Goal: Task Accomplishment & Management: Complete application form

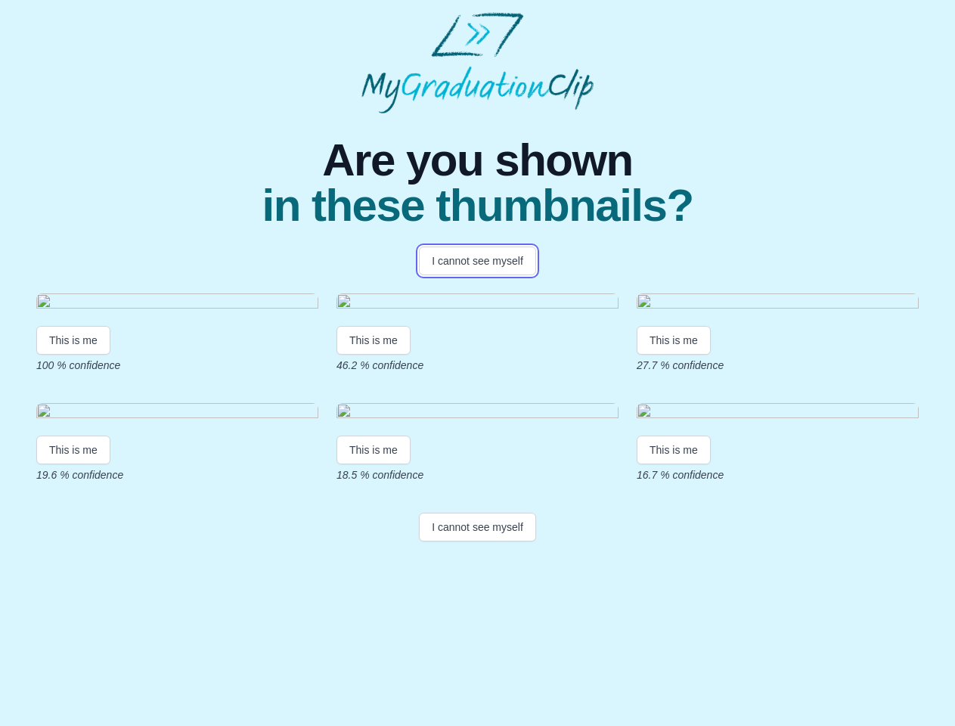
click at [477, 261] on button "I cannot see myself" at bounding box center [477, 260] width 117 height 29
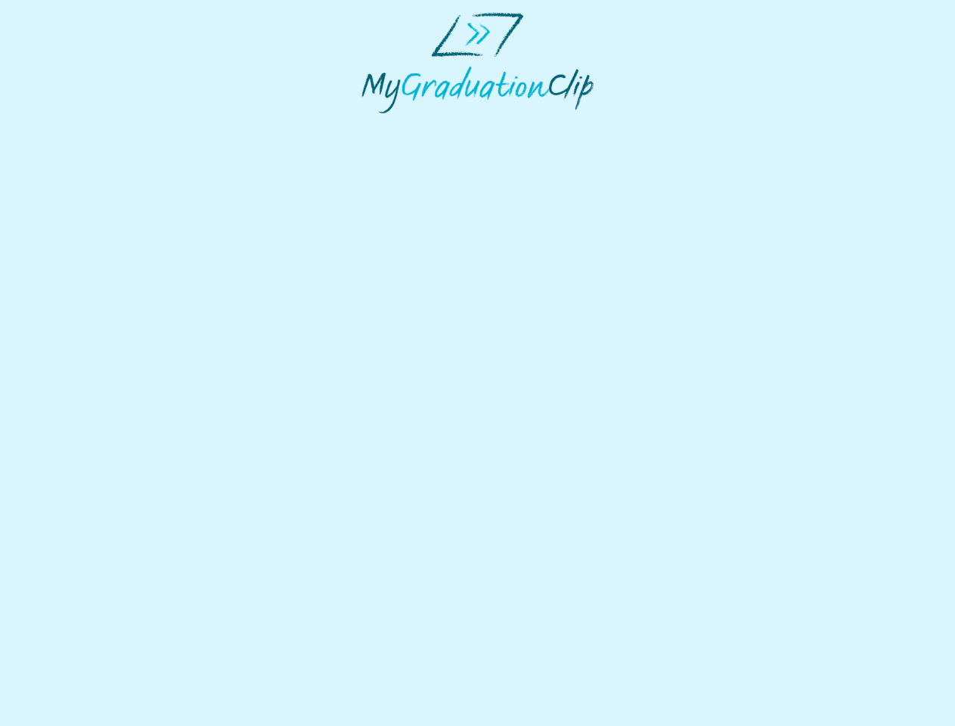
click at [73, 125] on html at bounding box center [477, 62] width 955 height 125
click at [376, 125] on html at bounding box center [477, 62] width 955 height 125
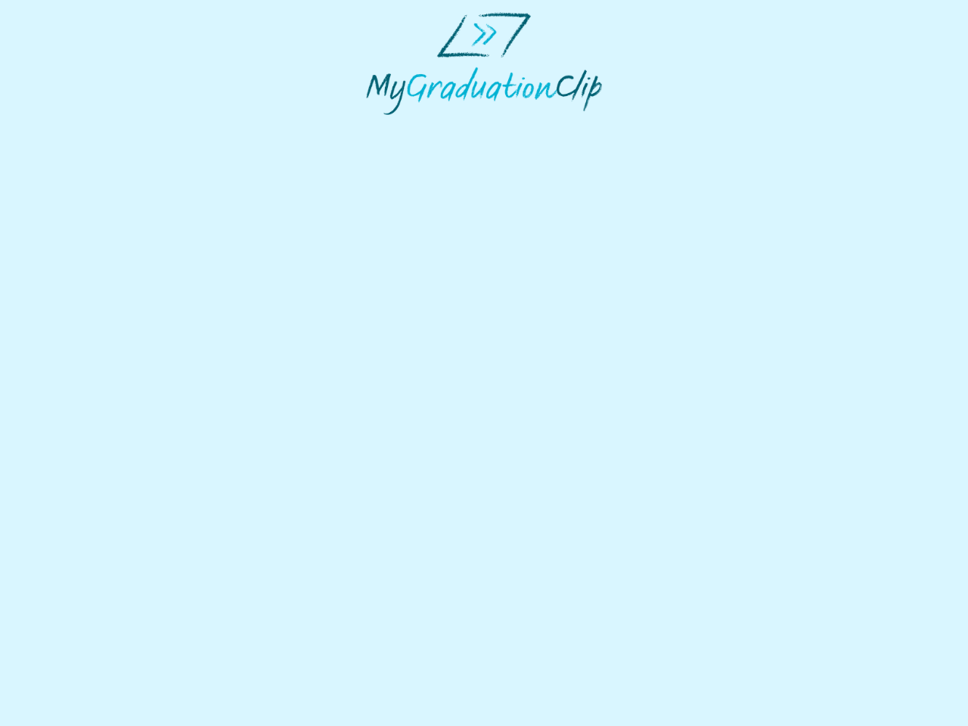
click at [677, 127] on html at bounding box center [484, 63] width 968 height 127
click at [73, 127] on html at bounding box center [484, 63] width 968 height 127
click at [376, 127] on html at bounding box center [484, 63] width 968 height 127
click at [677, 127] on html at bounding box center [484, 63] width 968 height 127
